Goal: Task Accomplishment & Management: Manage account settings

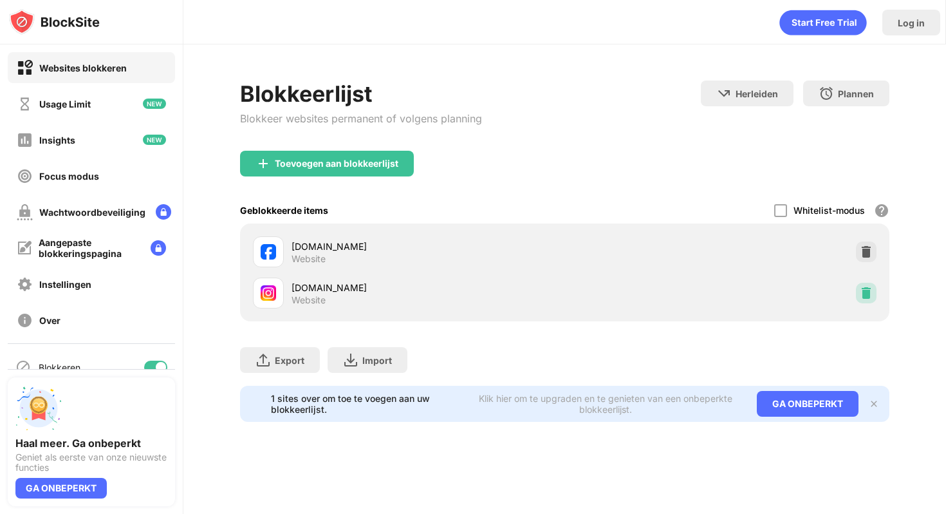
click at [866, 292] on img at bounding box center [866, 292] width 13 height 13
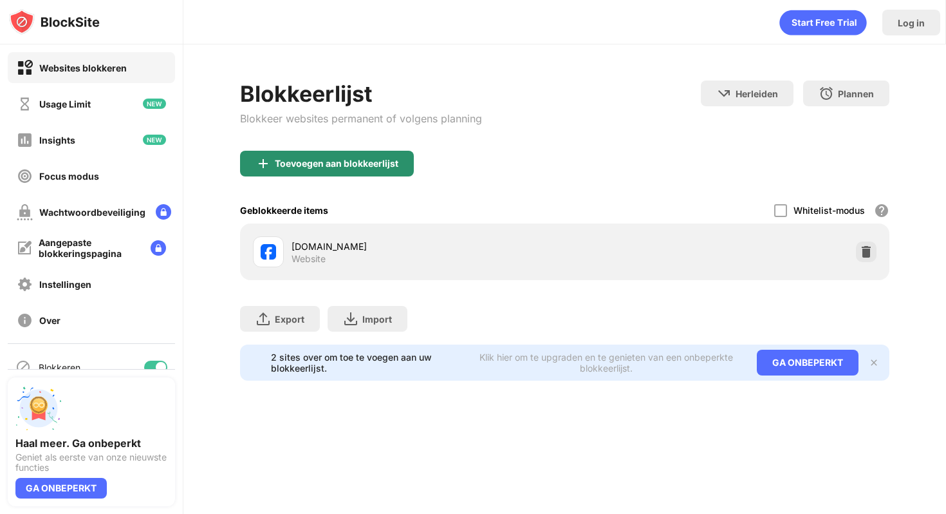
click at [369, 156] on div "Toevoegen aan blokkeerlijst" at bounding box center [327, 164] width 174 height 26
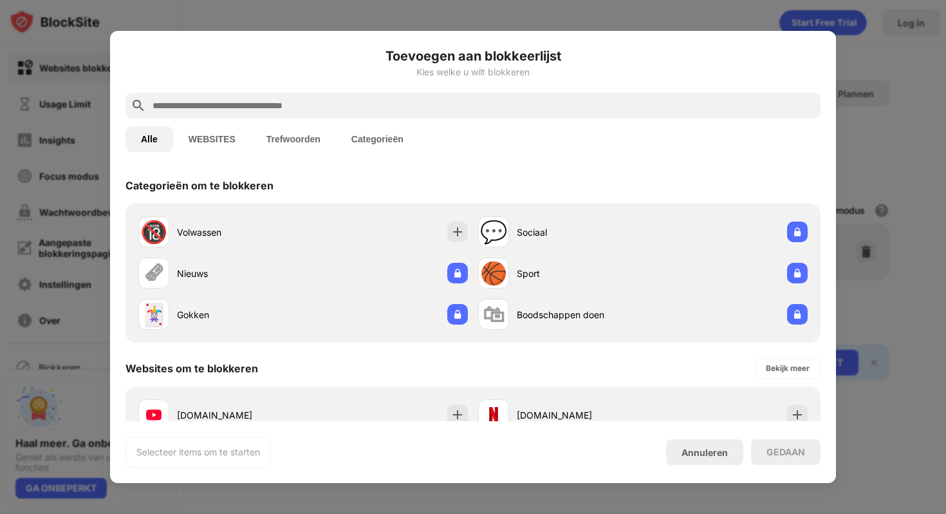
click at [298, 98] on input "text" at bounding box center [483, 105] width 664 height 15
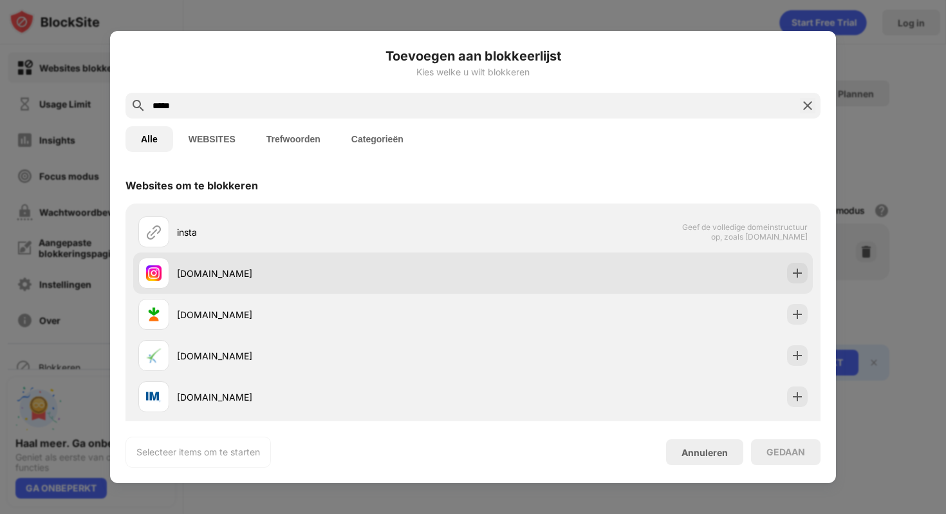
type input "*****"
click at [311, 270] on div "[DOMAIN_NAME]" at bounding box center [325, 273] width 296 height 14
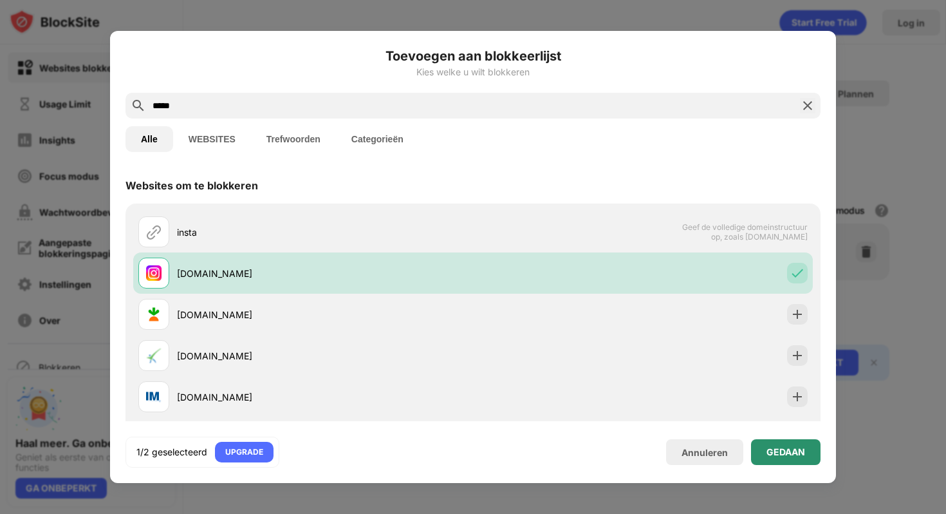
click at [777, 449] on div "GEDAAN" at bounding box center [785, 452] width 39 height 10
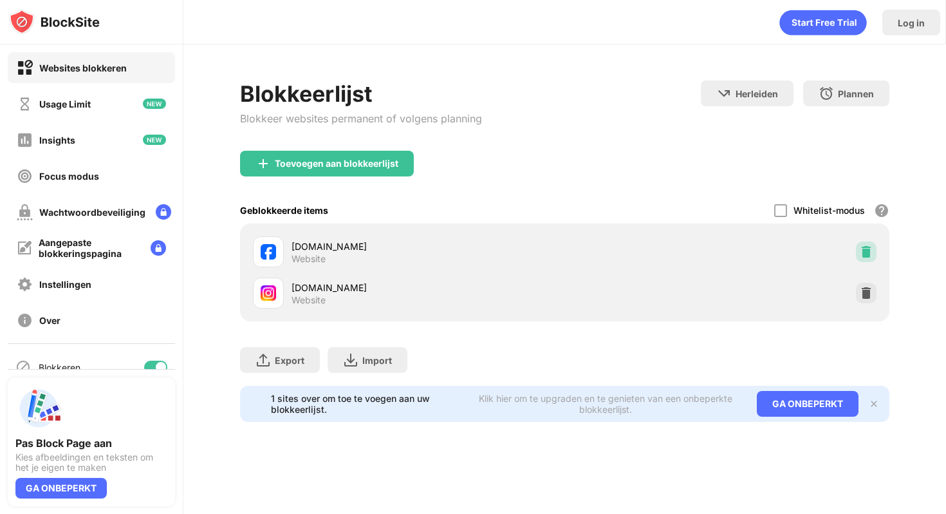
click at [873, 245] on div at bounding box center [866, 251] width 21 height 21
